Goal: Information Seeking & Learning: Learn about a topic

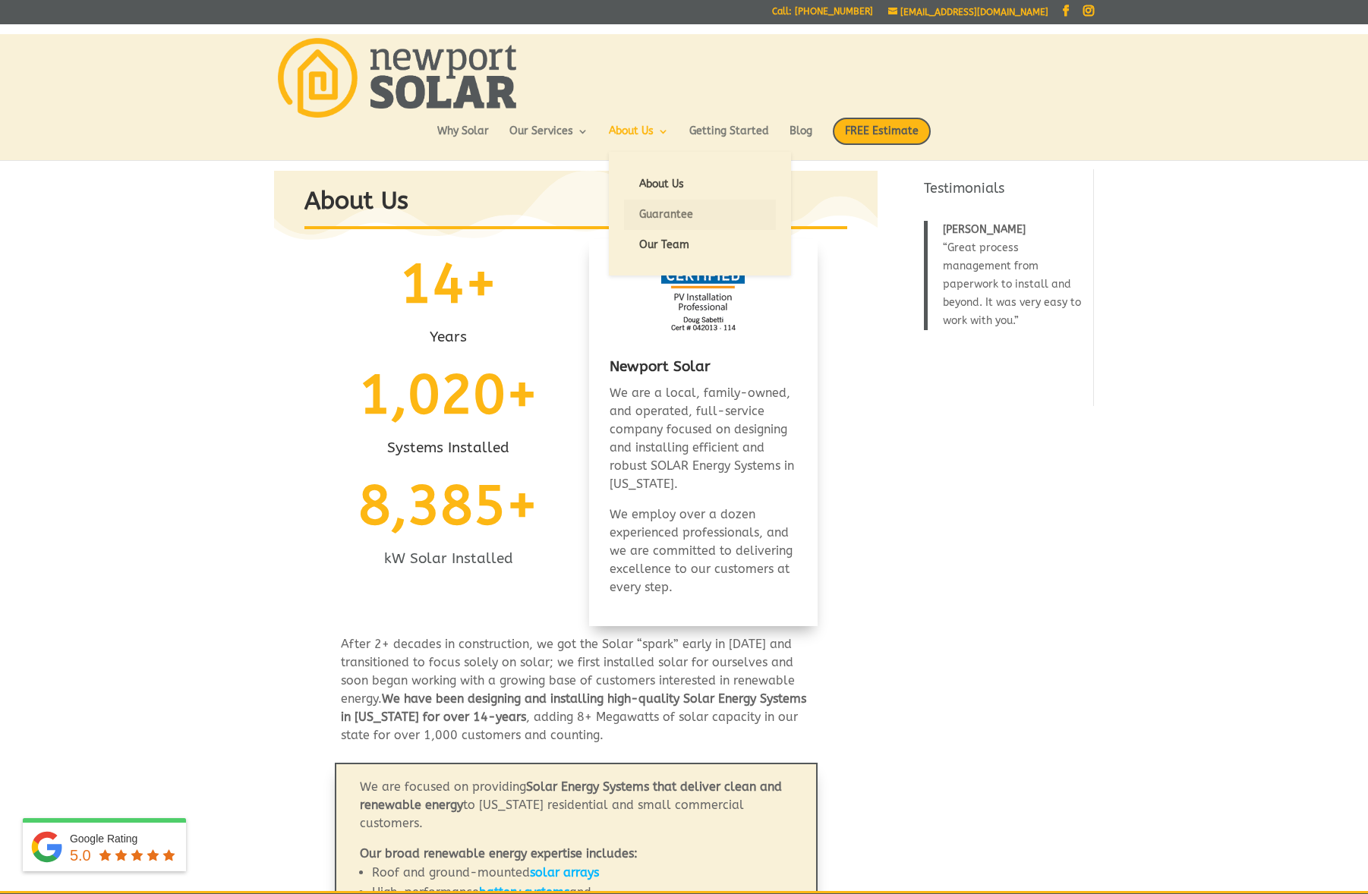
click at [662, 212] on link "Guarantee" at bounding box center [700, 215] width 152 height 30
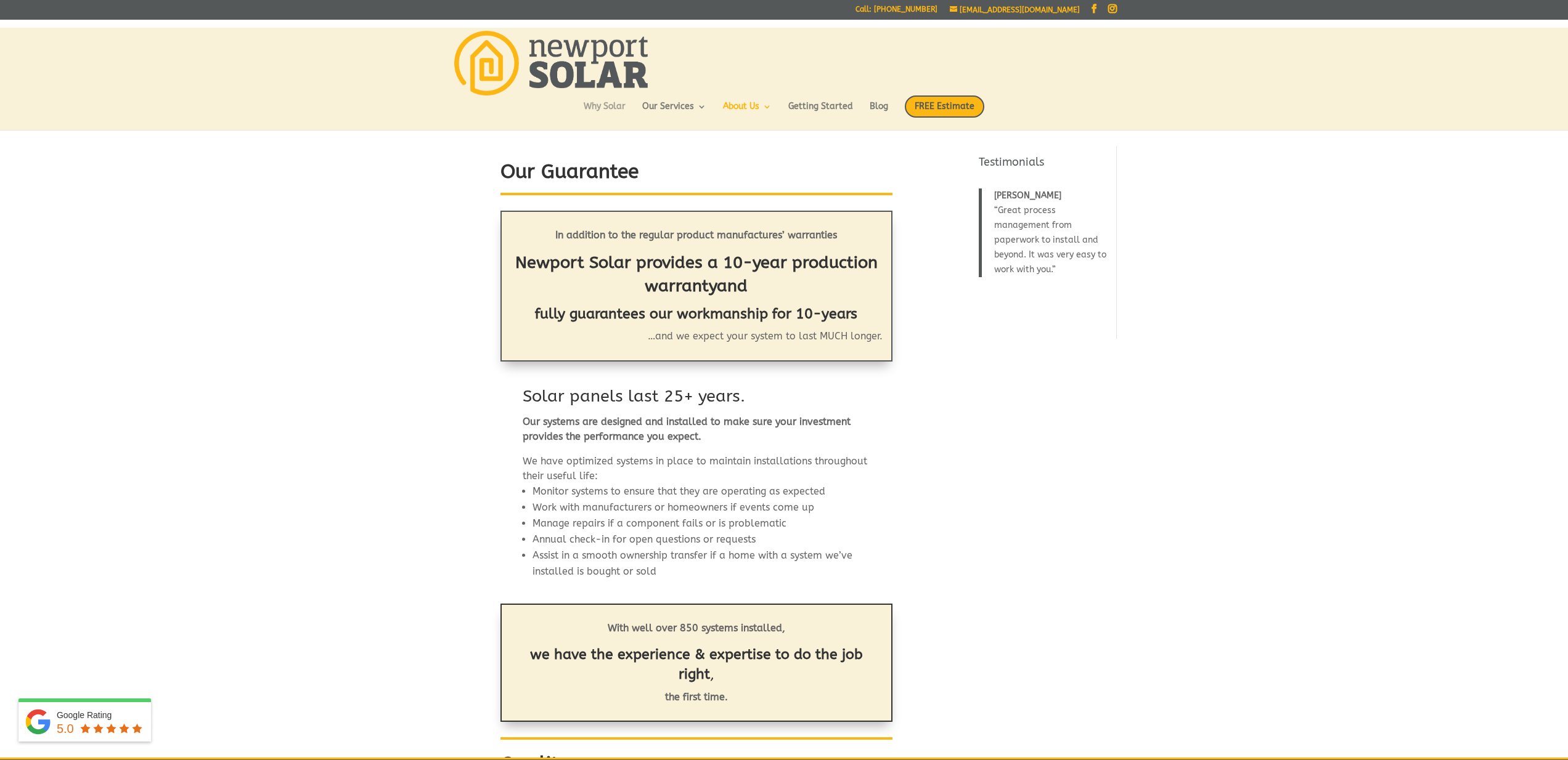
click at [604, 108] on link "Why Solar" at bounding box center [605, 113] width 42 height 21
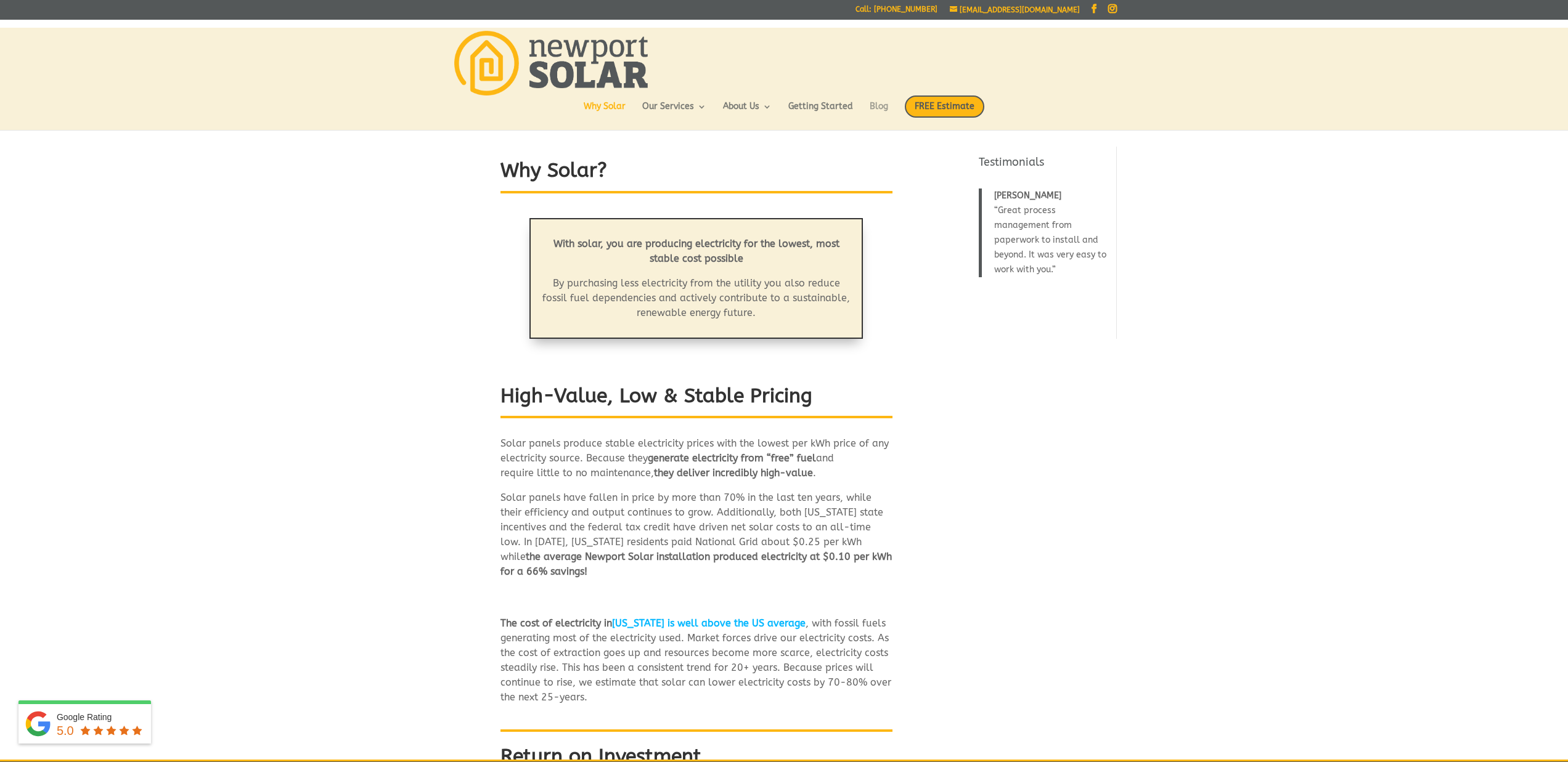
click at [881, 107] on link "Blog" at bounding box center [878, 113] width 19 height 21
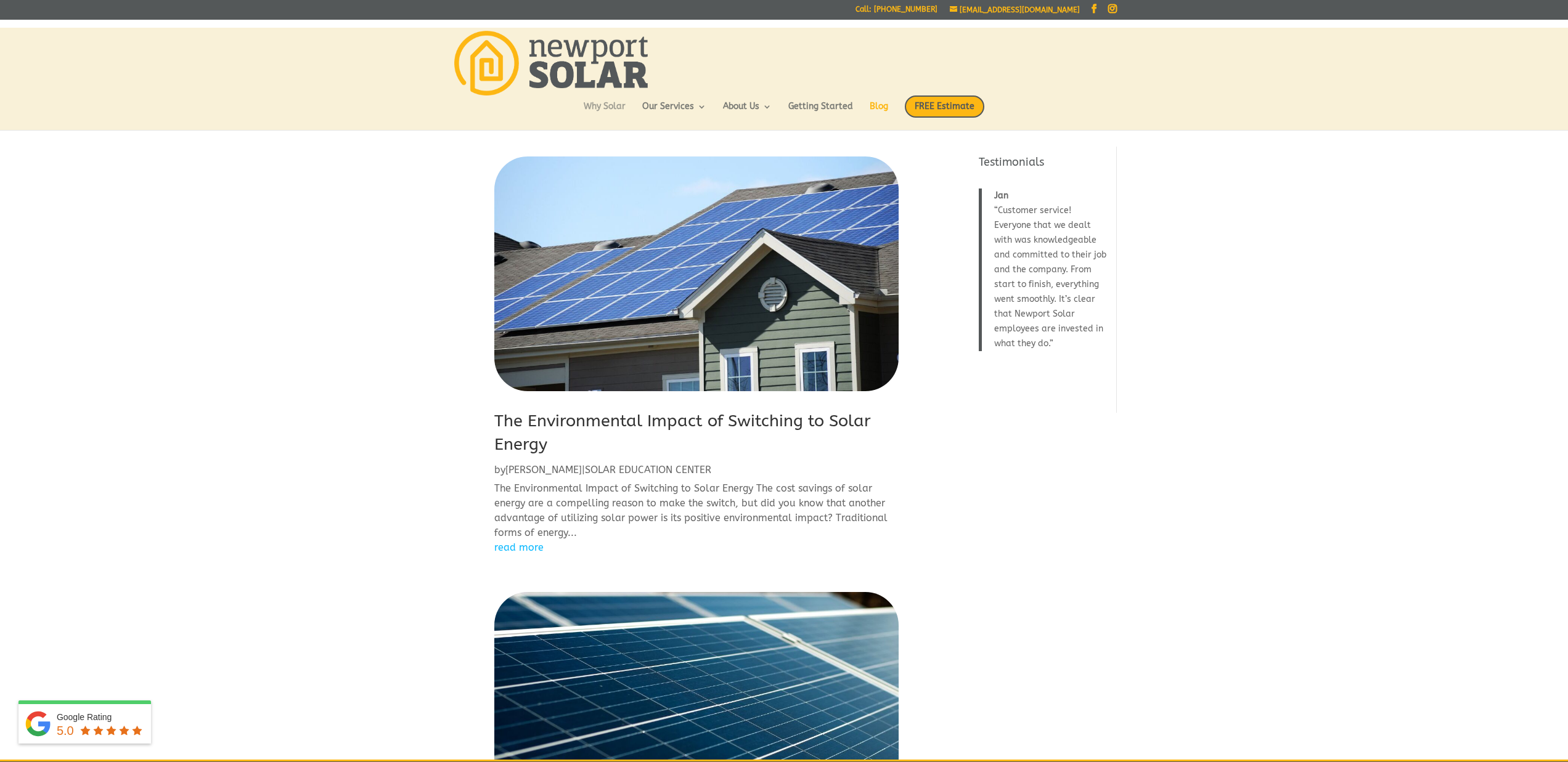
click at [598, 106] on link "Why Solar" at bounding box center [605, 113] width 42 height 21
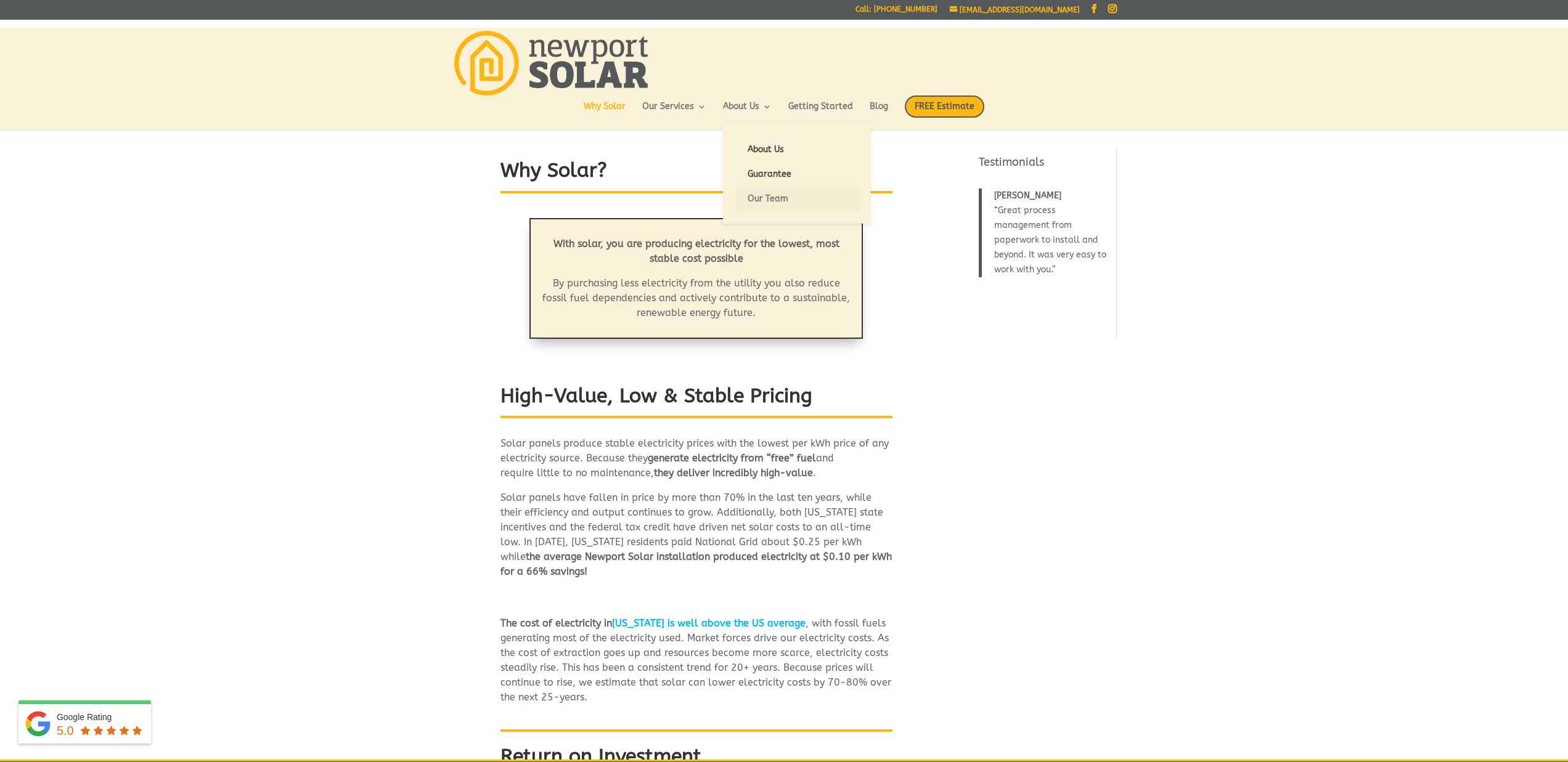
click at [762, 195] on link "Our Team" at bounding box center [797, 199] width 123 height 24
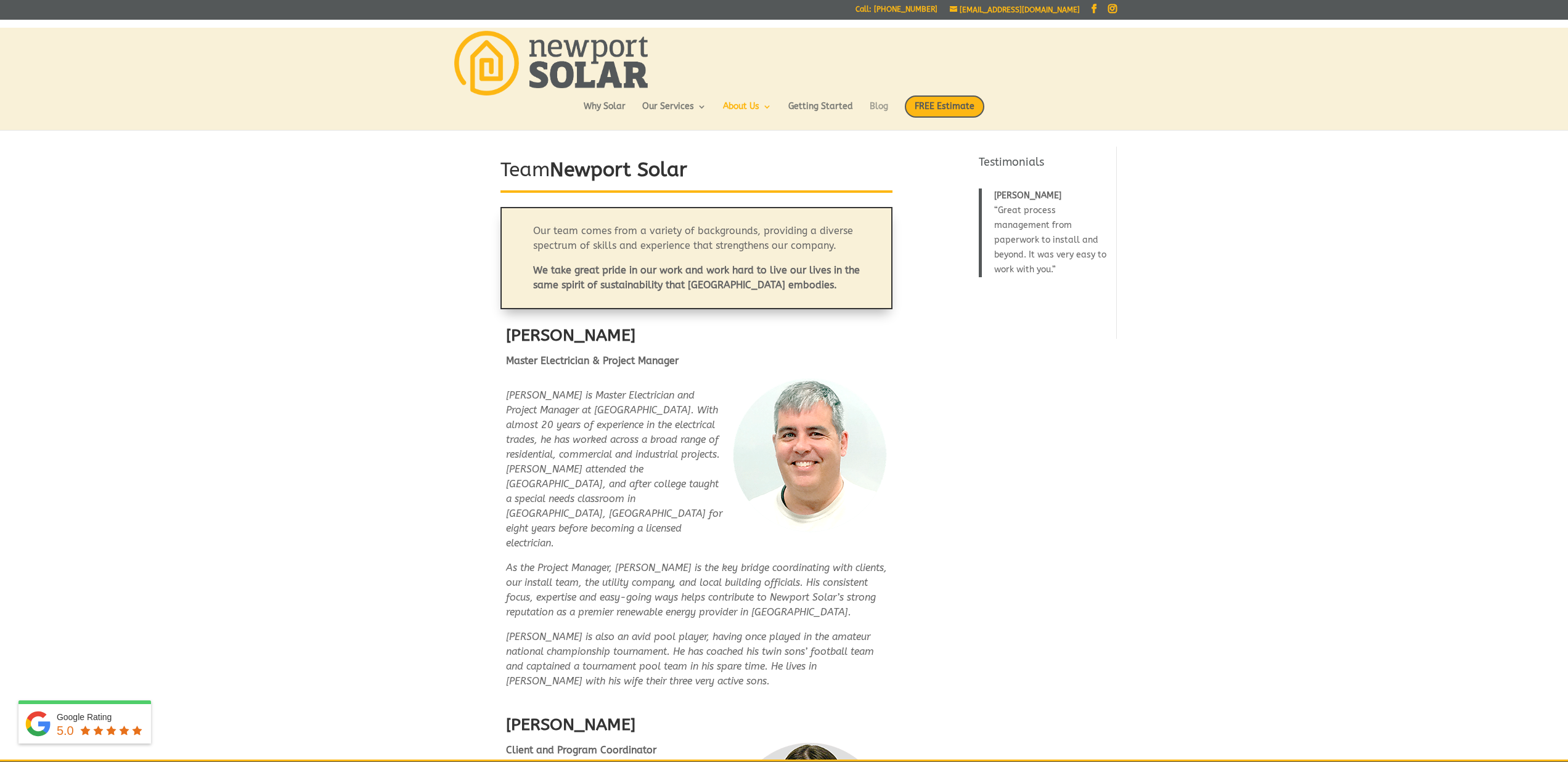
click at [888, 107] on link "Blog" at bounding box center [878, 113] width 19 height 21
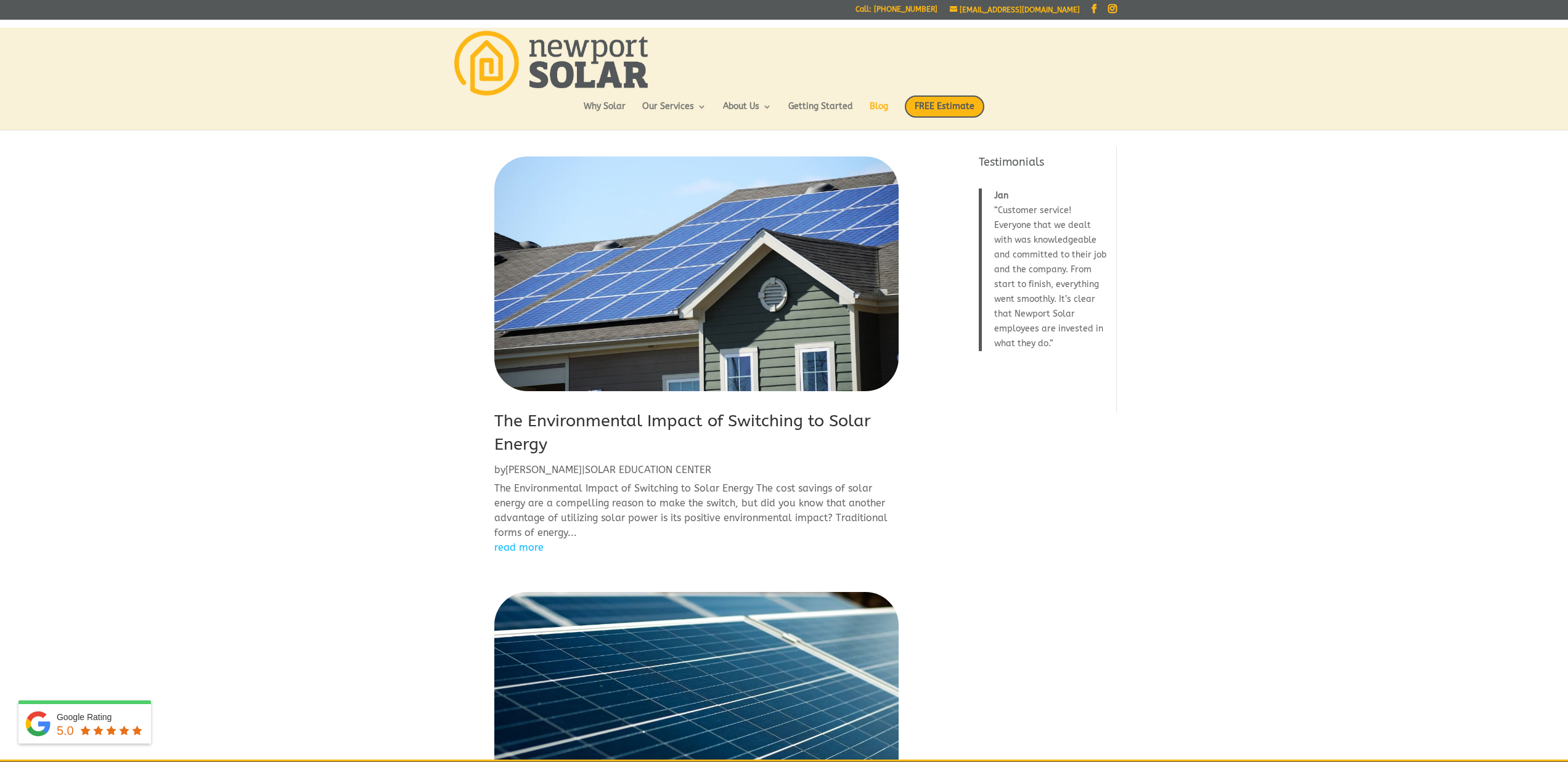
click at [767, 411] on link "The Environmental Impact of Switching to Solar Energy" at bounding box center [683, 432] width 377 height 43
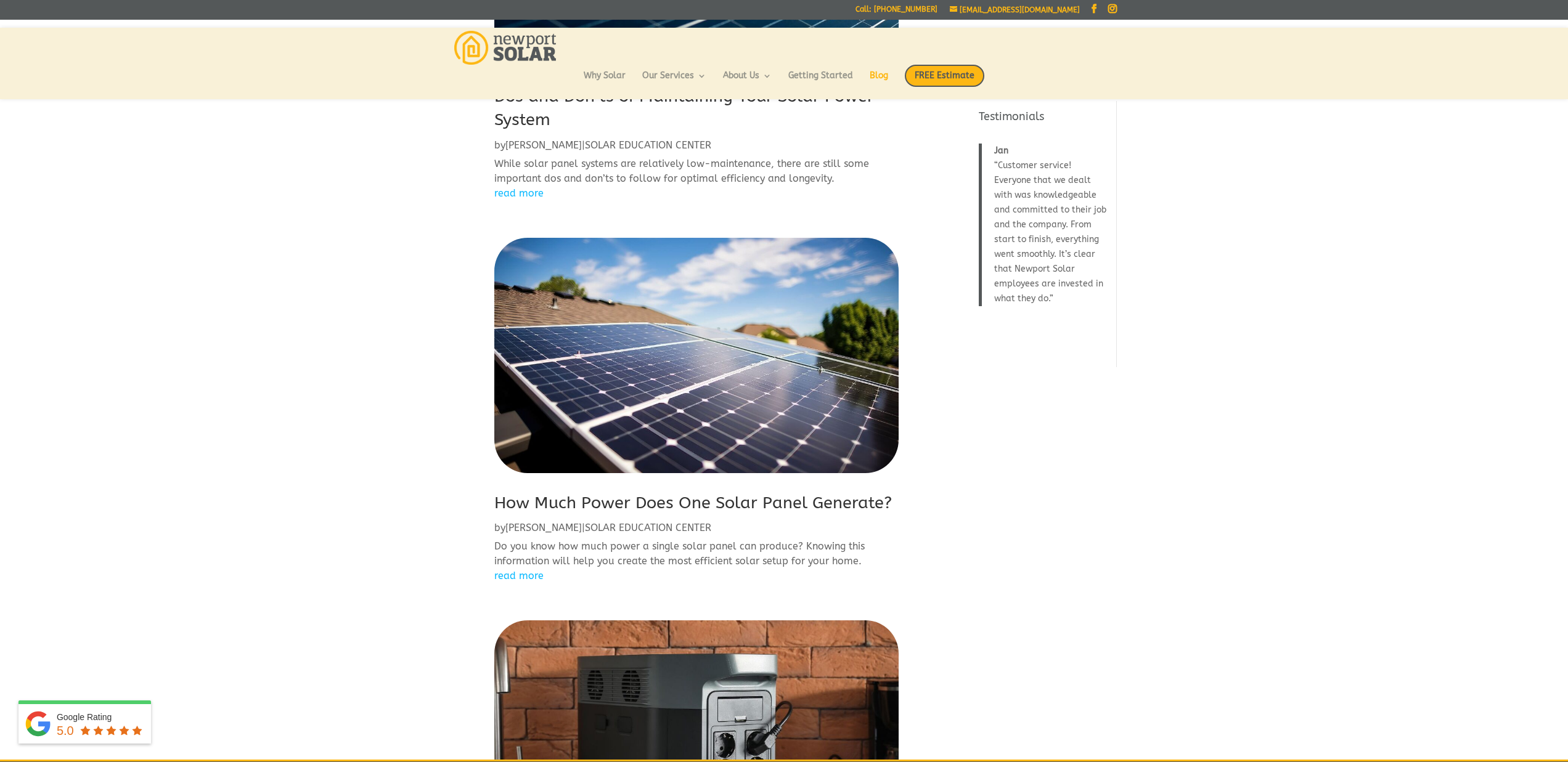
scroll to position [743, 0]
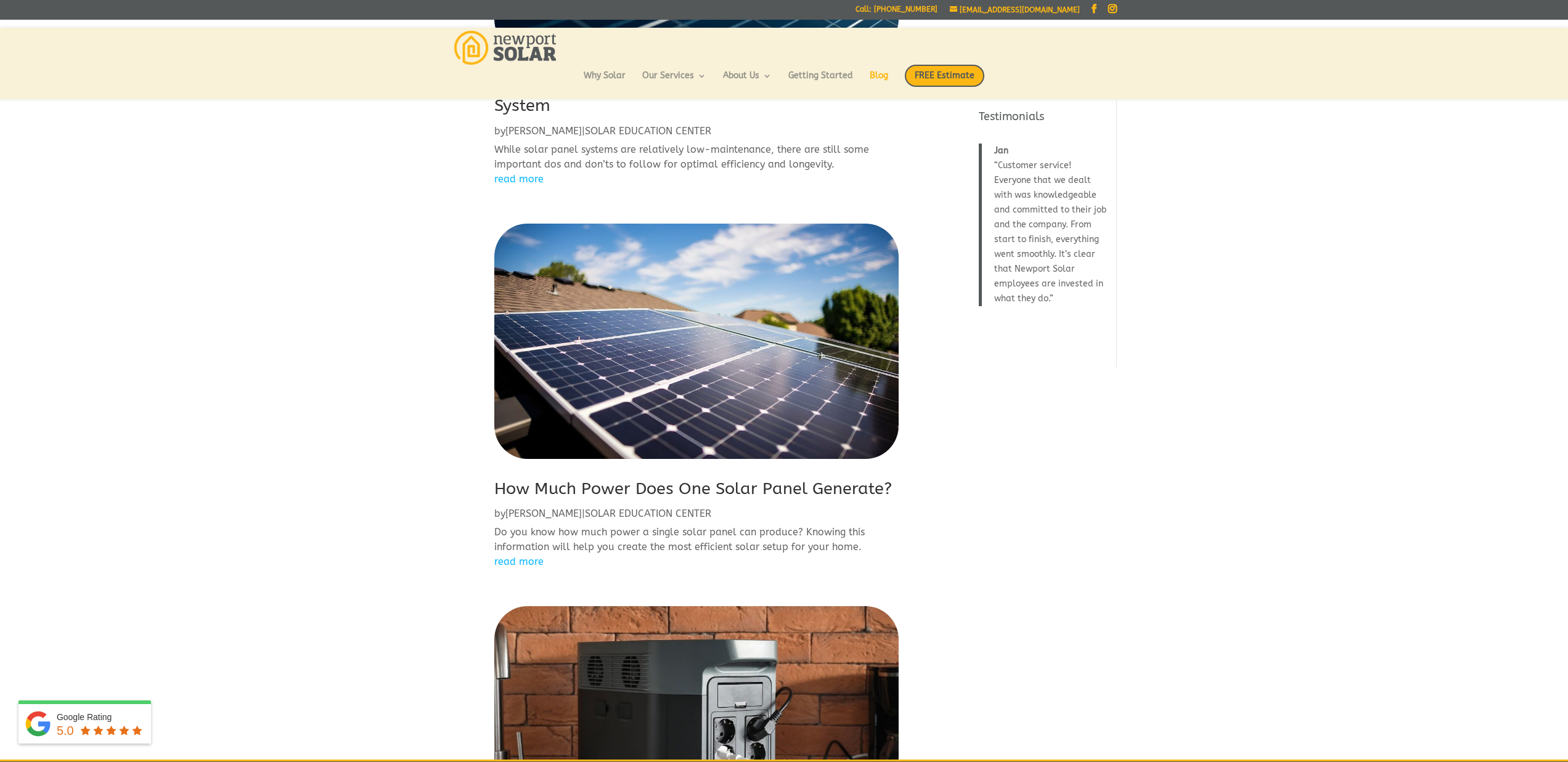
click at [644, 489] on link "How Much Power Does One Solar Panel Generate?" at bounding box center [693, 489] width 398 height 19
